Goal: Information Seeking & Learning: Learn about a topic

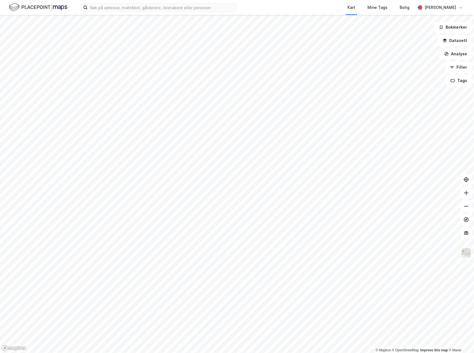
click at [207, 13] on div "Kart Mine Tags Bolig [PERSON_NAME]" at bounding box center [237, 7] width 474 height 15
click at [203, 8] on input at bounding box center [162, 7] width 148 height 8
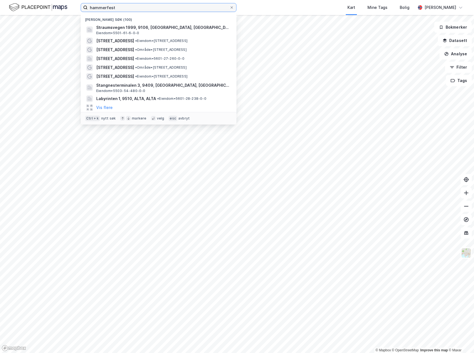
type input "hammerfest"
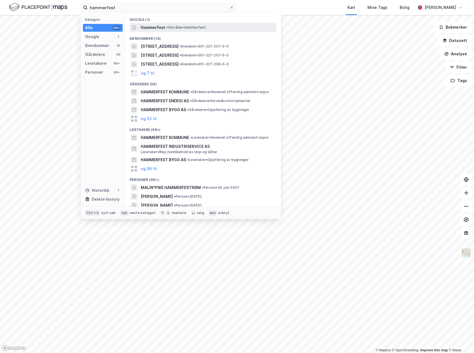
click at [192, 31] on div "Hammerfest • Område • Hammerfest" at bounding box center [208, 27] width 135 height 7
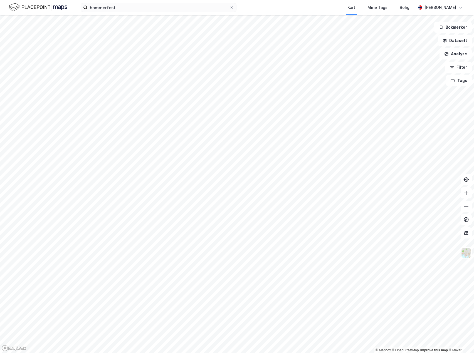
click at [123, 12] on div "hammerfest Kart Mine Tags Bolig [PERSON_NAME] © Mapbox © OpenStreetMap Improve …" at bounding box center [237, 176] width 474 height 353
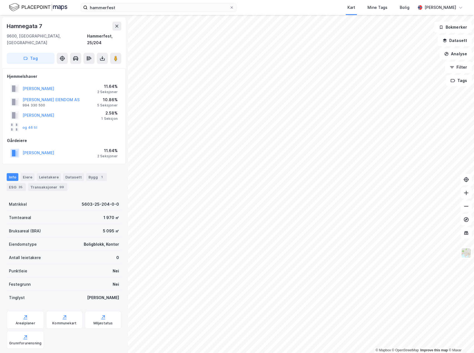
click at [50, 167] on div "Info [PERSON_NAME] Datasett Bygg 1 ESG 35 Transaksjoner 99" at bounding box center [64, 180] width 128 height 27
click at [50, 173] on div "Leietakere" at bounding box center [49, 177] width 24 height 8
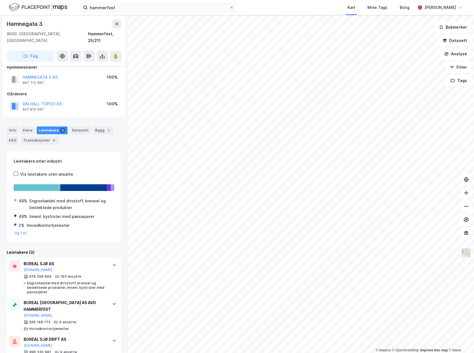
scroll to position [13, 0]
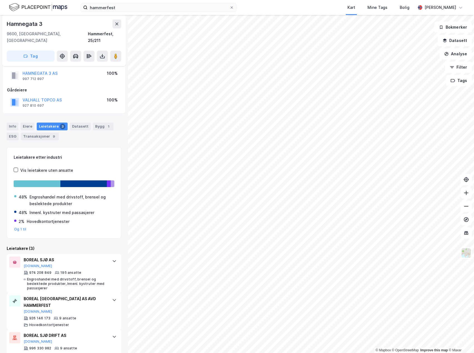
click at [7, 123] on div "Info" at bounding box center [13, 127] width 12 height 8
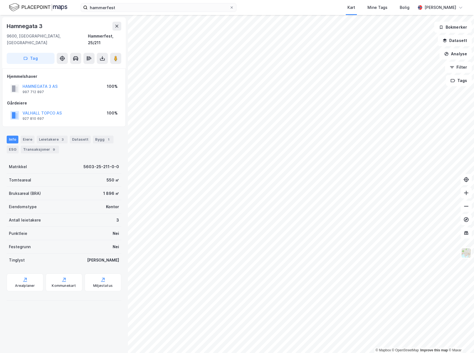
click at [106, 177] on div "550 ㎡" at bounding box center [112, 180] width 13 height 7
click at [93, 173] on div "Tomteareal 550 ㎡" at bounding box center [64, 179] width 115 height 13
click at [88, 175] on div "Tomteareal 550 ㎡" at bounding box center [64, 179] width 115 height 13
